Goal: Obtain resource: Download file/media

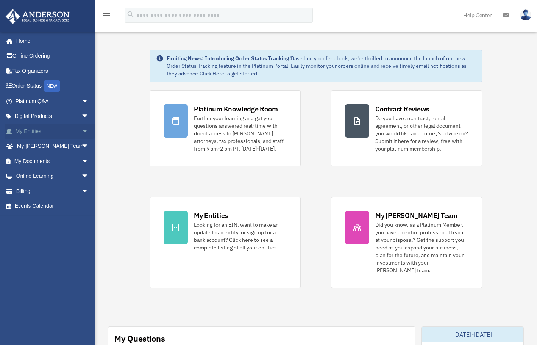
click at [44, 131] on link "My Entities arrow_drop_down" at bounding box center [52, 130] width 95 height 15
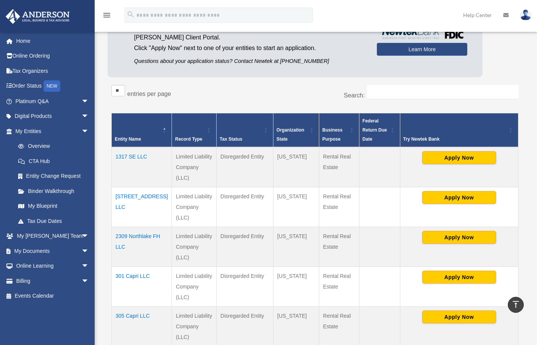
scroll to position [38, 0]
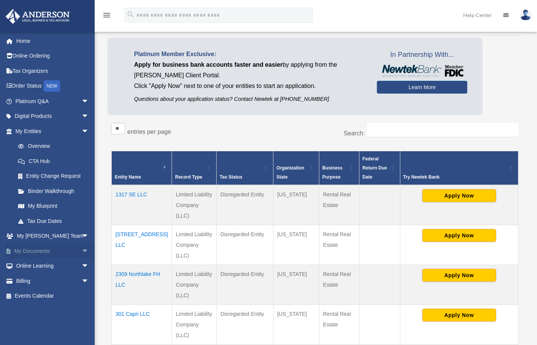
click at [31, 253] on link "My Documents arrow_drop_down" at bounding box center [52, 250] width 95 height 15
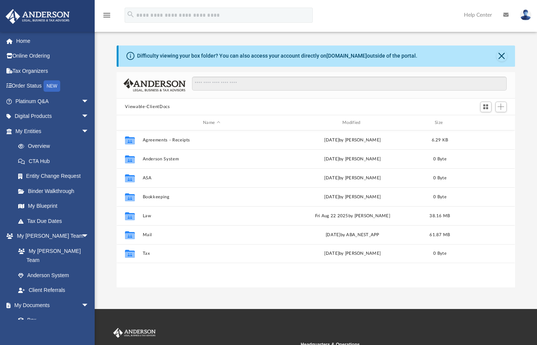
scroll to position [167, 392]
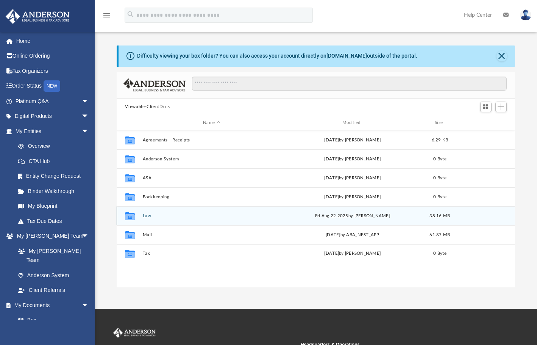
click at [144, 215] on button "Law" at bounding box center [212, 215] width 138 height 5
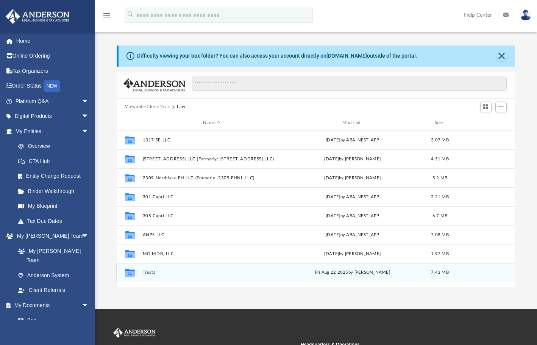
click at [150, 270] on button "Trusts" at bounding box center [212, 272] width 138 height 5
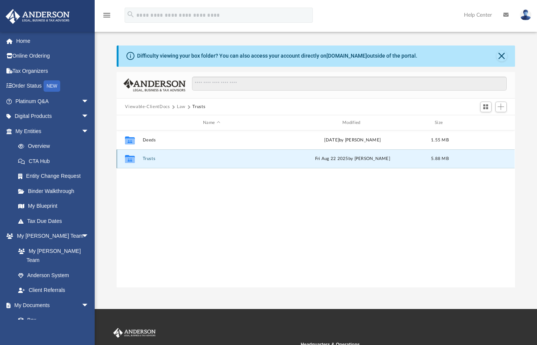
click at [153, 157] on button "Trusts" at bounding box center [212, 158] width 138 height 5
click at [158, 158] on button "305 Capri Trust" at bounding box center [212, 158] width 138 height 5
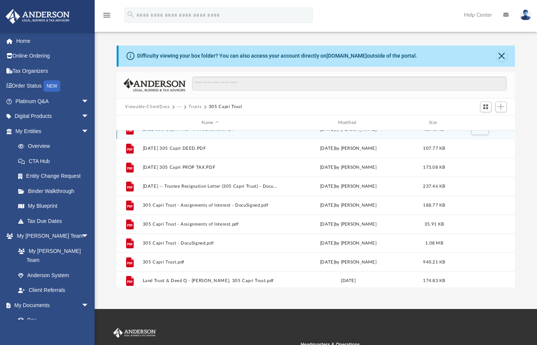
scroll to position [14, 0]
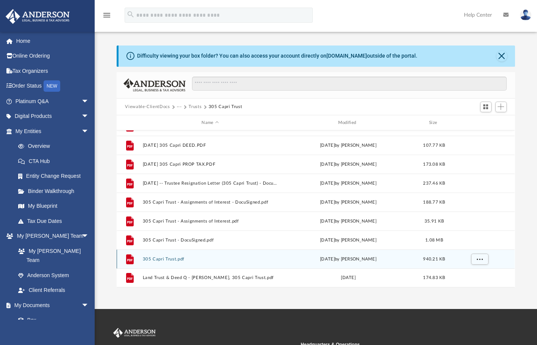
click at [163, 258] on button "305 Capri Trust.pdf" at bounding box center [210, 258] width 135 height 5
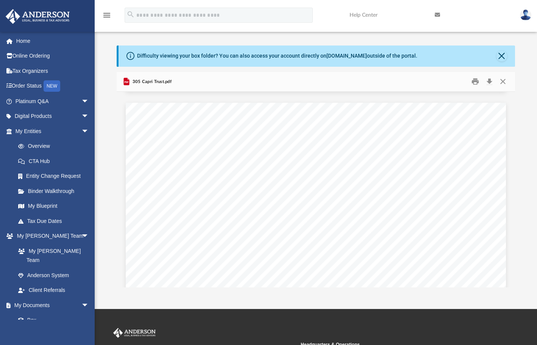
scroll to position [5606, 0]
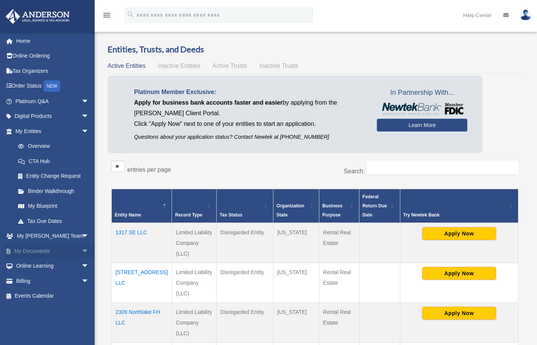
click at [33, 251] on link "My Documents arrow_drop_down" at bounding box center [52, 250] width 95 height 15
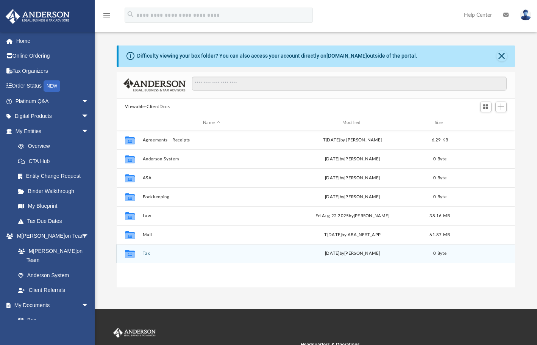
scroll to position [167, 392]
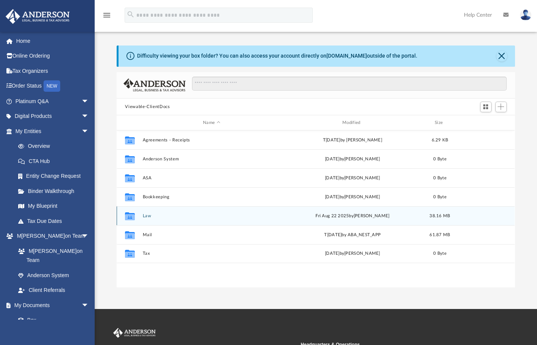
click at [146, 216] on button "Law" at bounding box center [212, 215] width 138 height 5
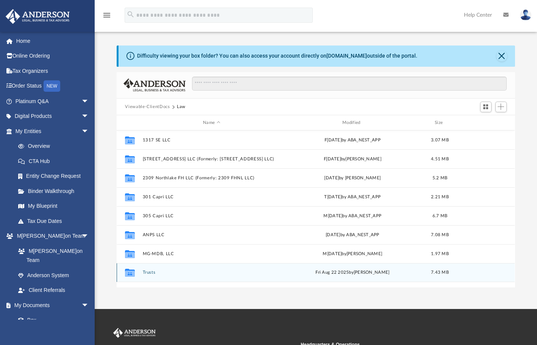
click at [145, 270] on button "Trusts" at bounding box center [212, 272] width 138 height 5
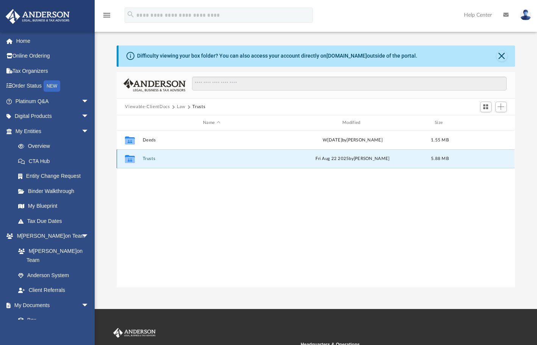
click at [147, 158] on button "Trusts" at bounding box center [212, 158] width 138 height 5
click at [155, 160] on button "305 Capri Trust" at bounding box center [212, 158] width 138 height 5
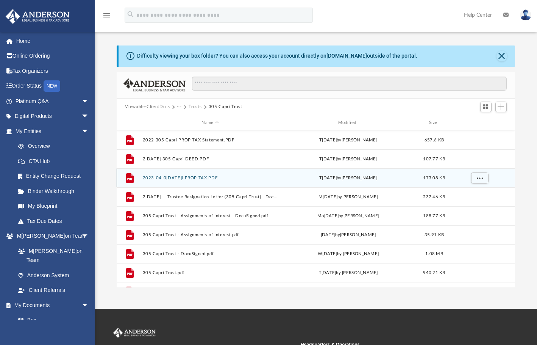
click at [163, 178] on button "2023-04-0[DATE]i PROP TAX.PDF" at bounding box center [210, 177] width 135 height 5
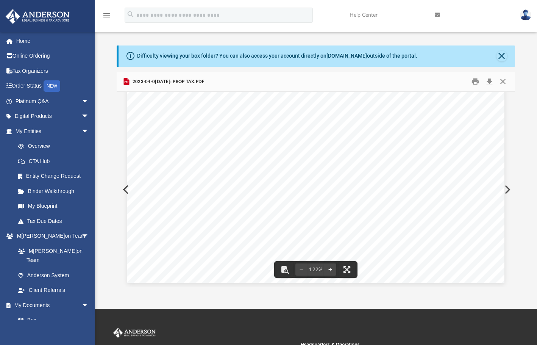
scroll to position [304, 0]
click at [500, 56] on button "Close" at bounding box center [502, 56] width 11 height 11
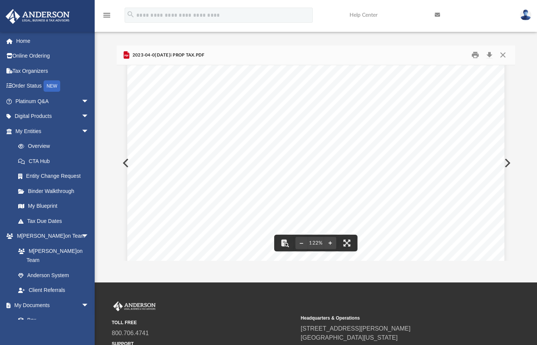
scroll to position [228, 0]
click at [506, 56] on button "Close" at bounding box center [503, 55] width 14 height 12
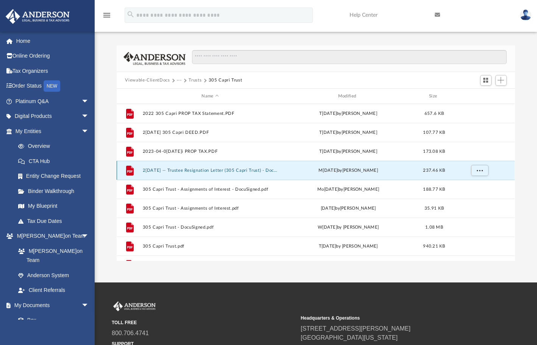
click at [188, 170] on button "2[DATE] -- Trustee Resignation Letter (305 Capri Trust) - DocuSigned.pdf" at bounding box center [210, 170] width 135 height 5
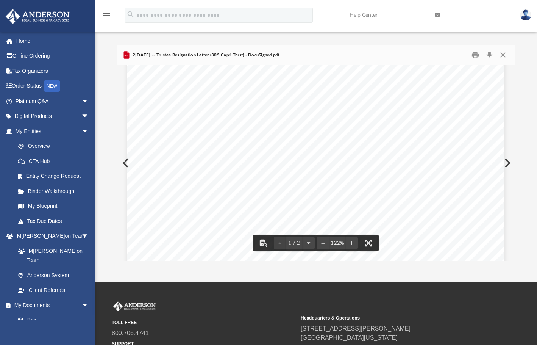
scroll to position [227, 0]
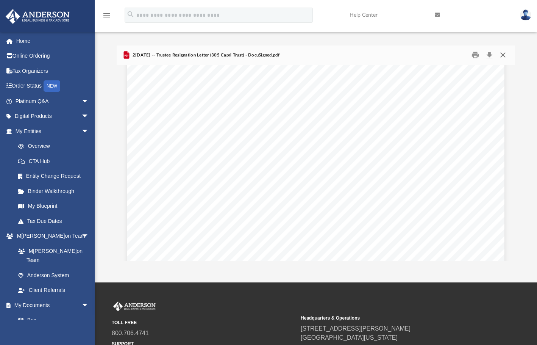
click at [498, 55] on button "Close" at bounding box center [503, 55] width 14 height 12
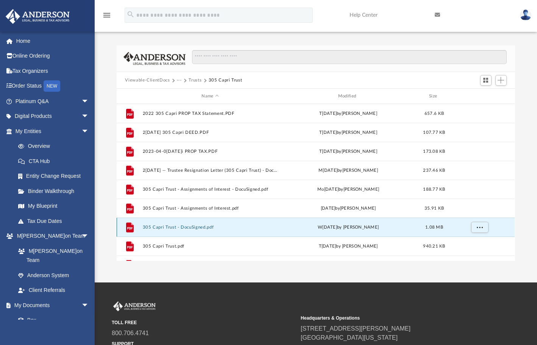
click at [188, 228] on button "305 Capri Trust - DocuSigned.pdf" at bounding box center [210, 227] width 135 height 5
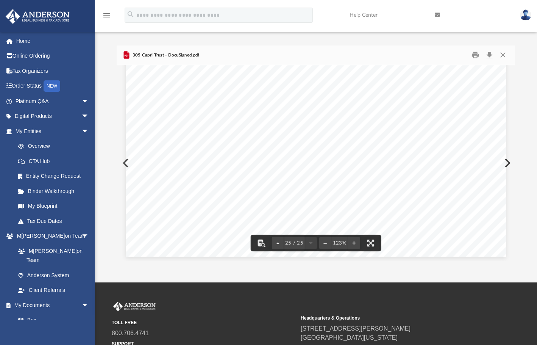
scroll to position [12394, 0]
drag, startPoint x: 505, startPoint y: 56, endPoint x: 494, endPoint y: 59, distance: 11.0
click at [504, 56] on button "Close" at bounding box center [503, 55] width 14 height 12
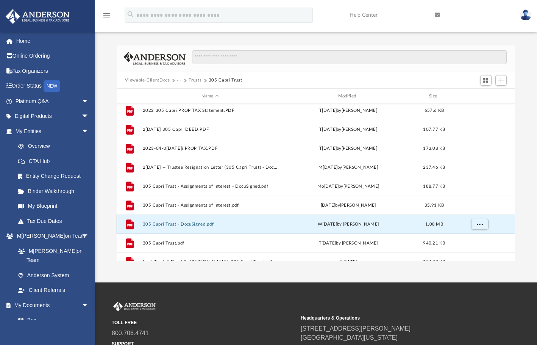
scroll to position [0, 0]
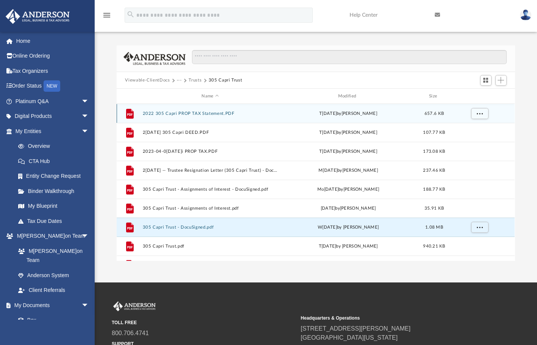
click at [189, 110] on div "File 2022 305 Capri PROP TAX Statement.PDF Tu[DATE] b[PERSON_NAME] 657.6 KB" at bounding box center [316, 113] width 398 height 19
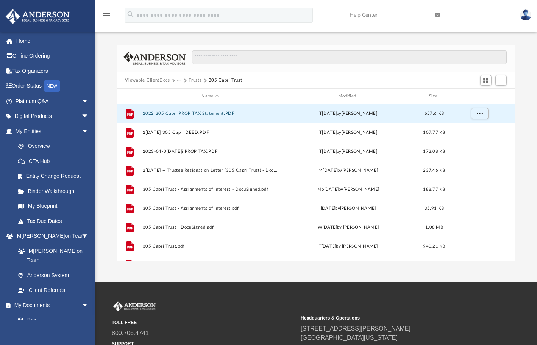
click at [189, 114] on button "2022 305 Capri PROP TAX Statement.PDF" at bounding box center [210, 113] width 135 height 5
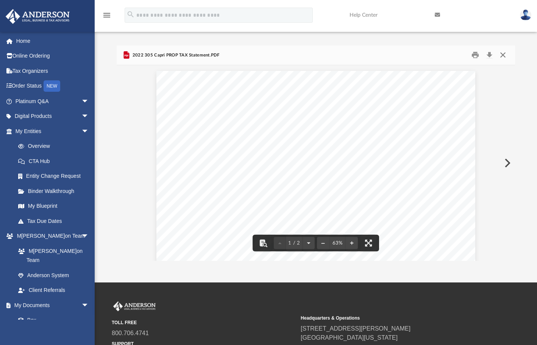
click at [505, 55] on button "Close" at bounding box center [503, 55] width 14 height 12
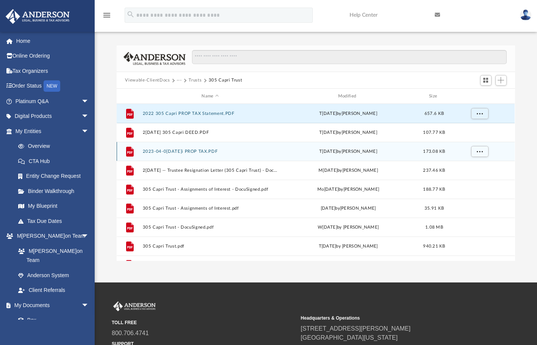
click at [191, 152] on button "2023-04-0[DATE]i PROP TAX.PDF" at bounding box center [210, 151] width 135 height 5
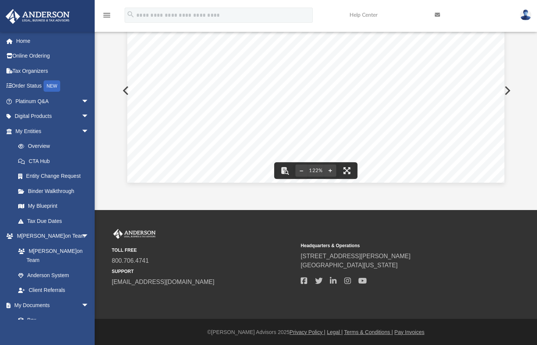
scroll to position [73, 0]
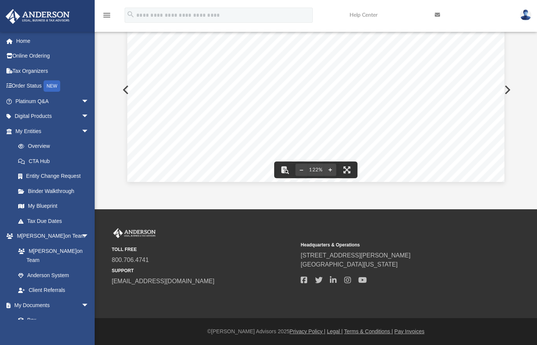
click at [504, 85] on button "Preview" at bounding box center [506, 89] width 17 height 21
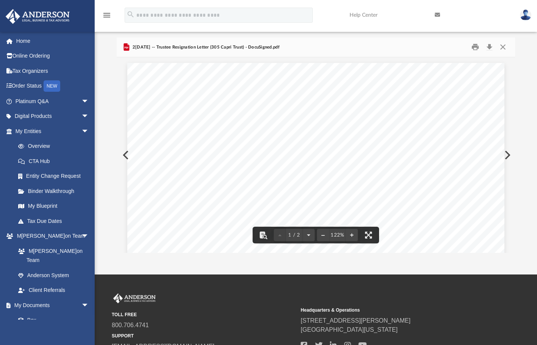
scroll to position [8, 0]
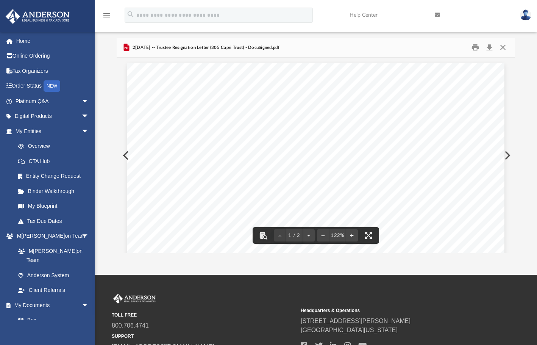
click at [505, 152] on button "Preview" at bounding box center [506, 155] width 17 height 21
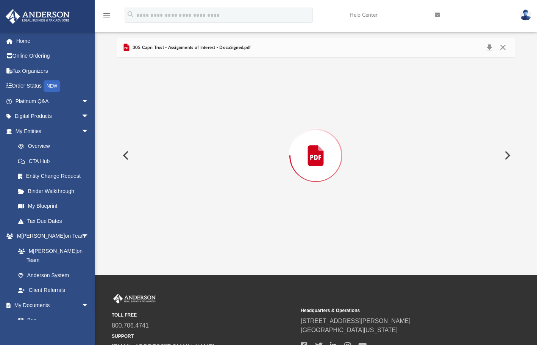
scroll to position [999, 0]
click at [508, 156] on button "Preview" at bounding box center [506, 155] width 17 height 21
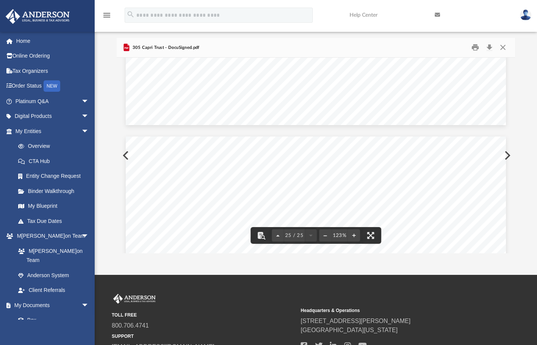
scroll to position [12010, 0]
